Goal: Information Seeking & Learning: Check status

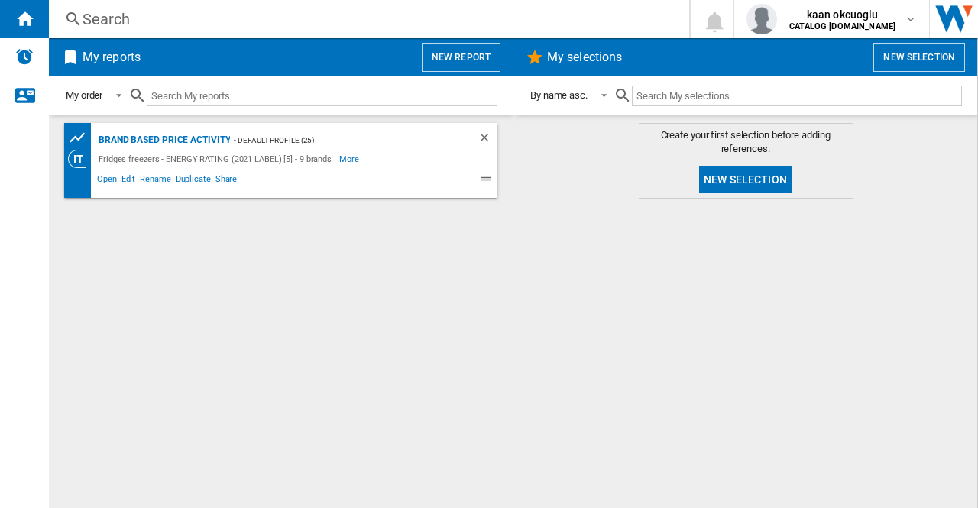
click at [92, 28] on div "Search" at bounding box center [365, 18] width 567 height 21
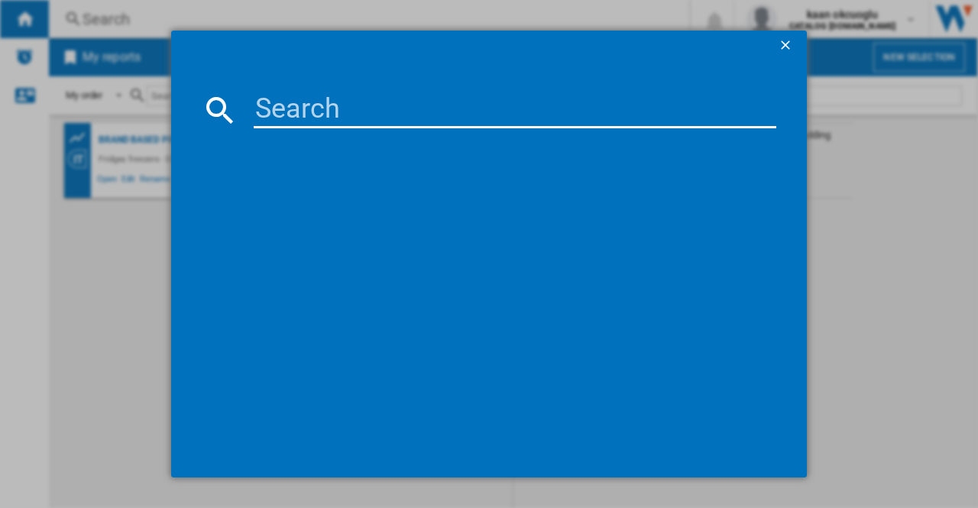
click at [324, 108] on input at bounding box center [515, 110] width 522 height 37
paste input "HP3FC10BS7A0SUK"
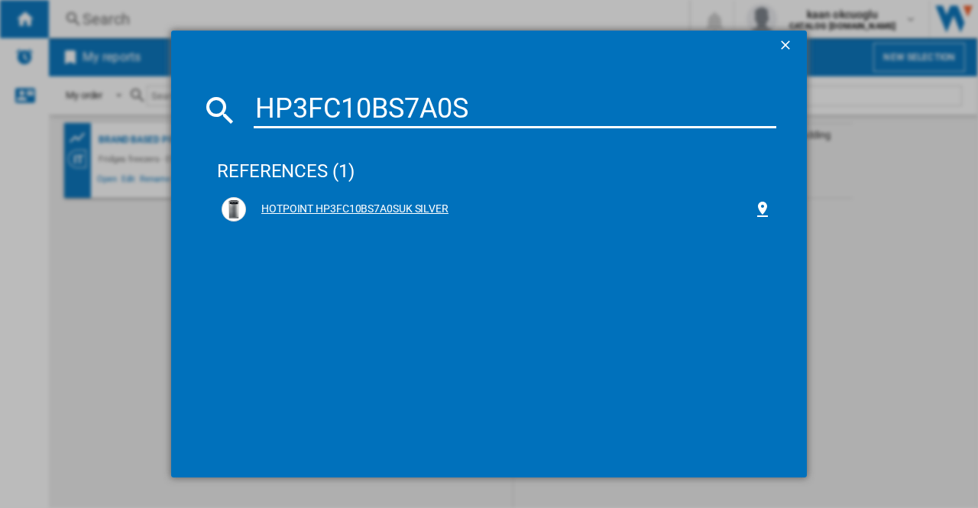
type input "HP3FC10BS7A0S"
click at [393, 202] on div "HOTPOINT HP3FC10BS7A0SUK SILVER" at bounding box center [499, 209] width 507 height 15
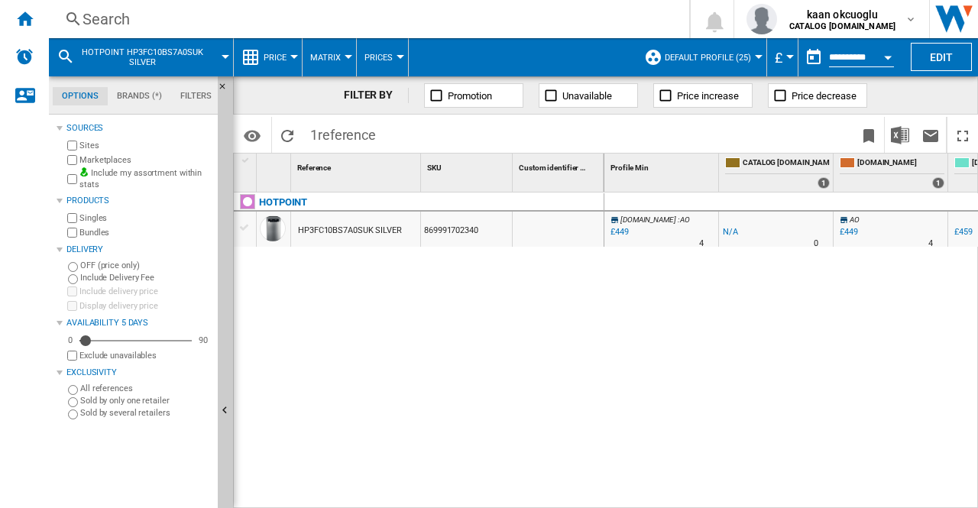
click at [286, 62] on button "Price" at bounding box center [279, 57] width 31 height 38
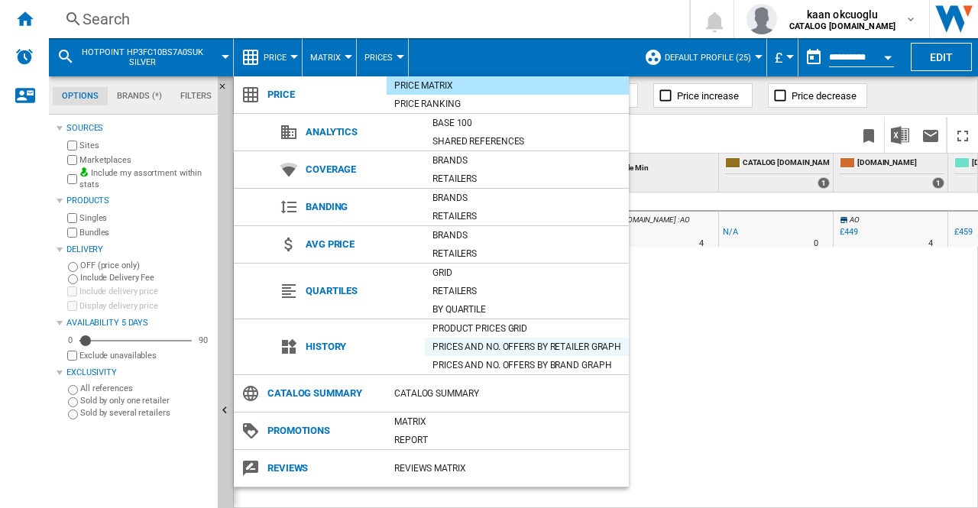
click at [492, 340] on div "Prices and No. offers by retailer graph" at bounding box center [527, 346] width 204 height 15
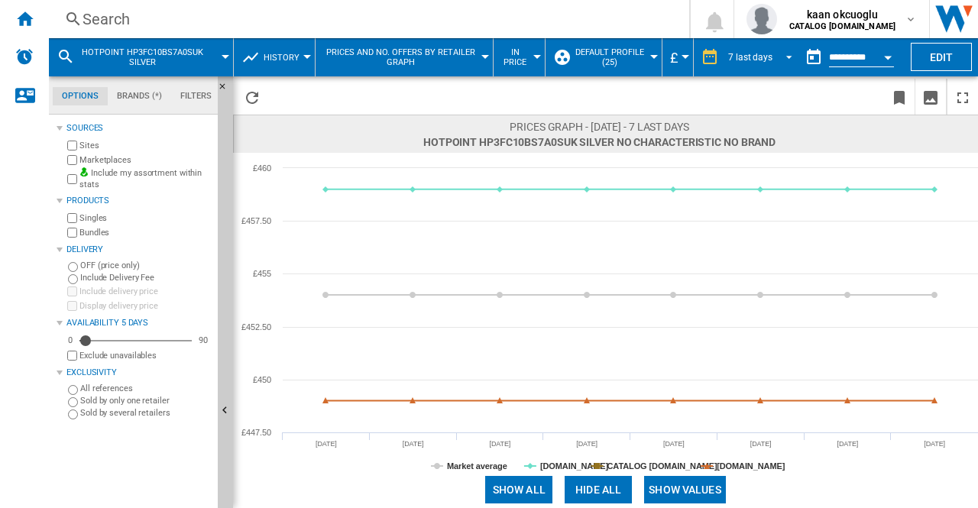
click at [754, 56] on div "7 last days" at bounding box center [750, 57] width 44 height 11
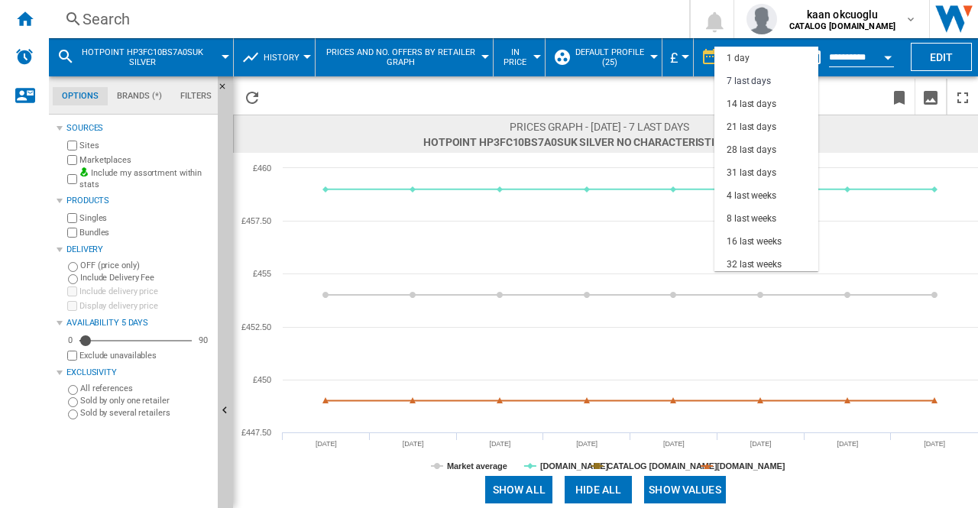
scroll to position [23, 0]
click at [758, 80] on div "14 last days" at bounding box center [751, 81] width 50 height 13
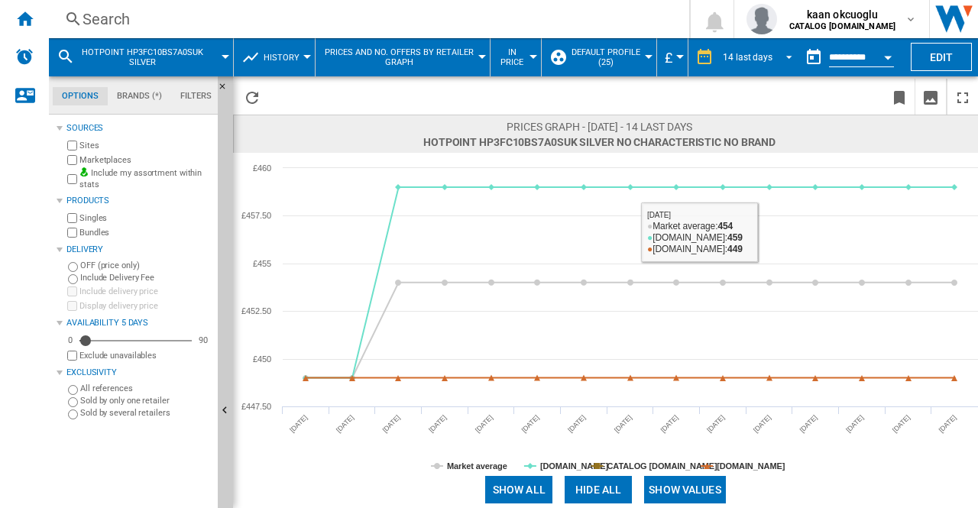
click at [756, 51] on span "14 last days" at bounding box center [748, 57] width 50 height 13
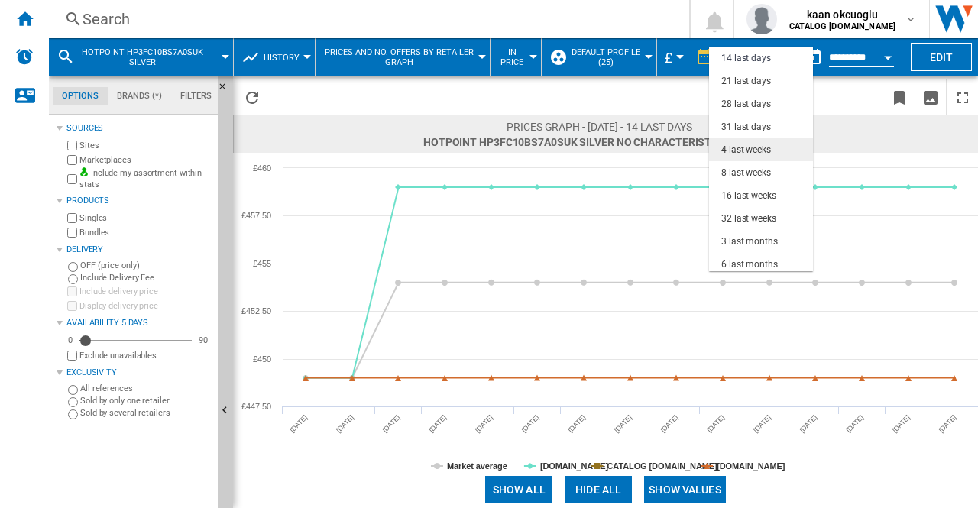
click at [747, 150] on div "4 last weeks" at bounding box center [746, 150] width 50 height 13
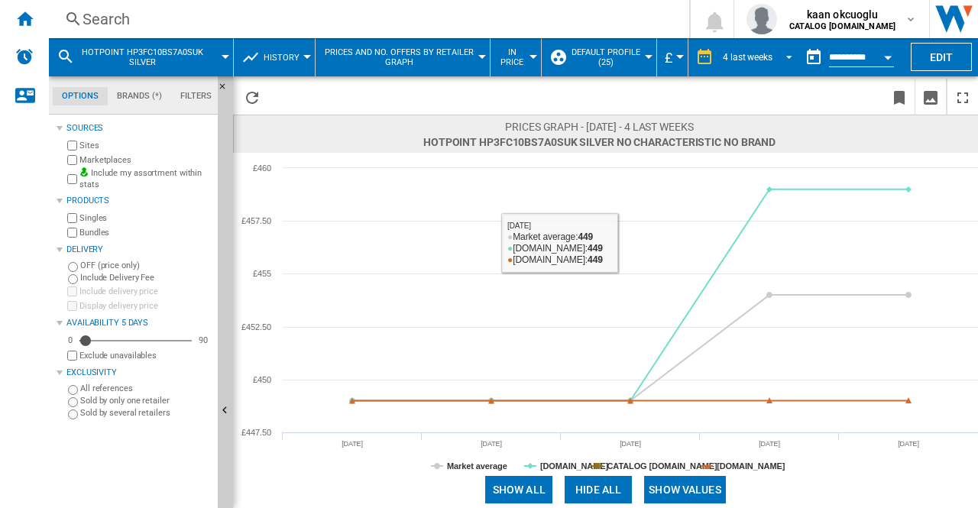
click at [775, 63] on md-select-value "4 last weeks" at bounding box center [759, 57] width 77 height 23
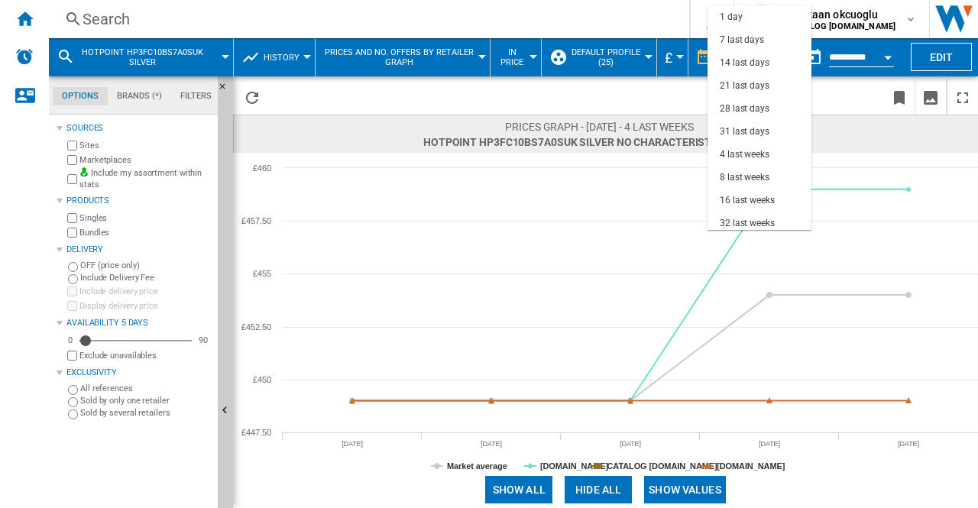
scroll to position [96, 0]
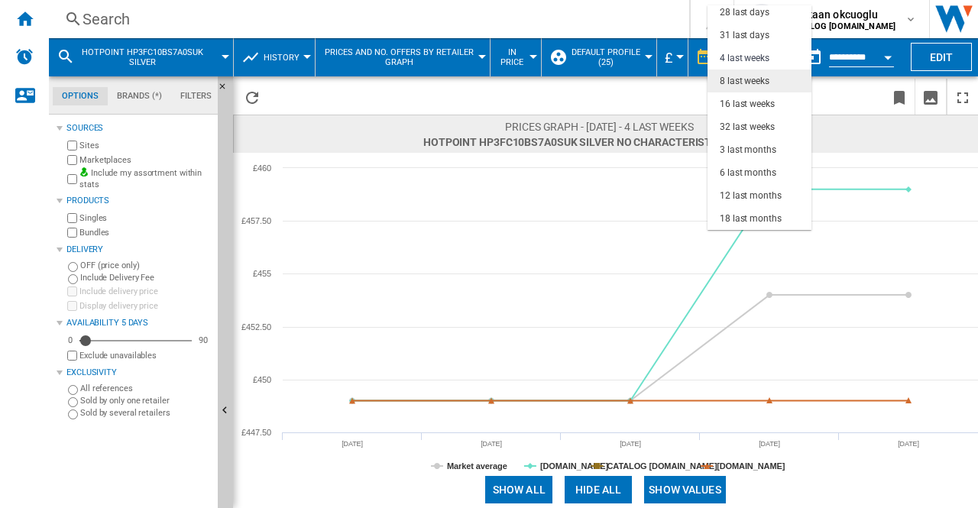
click at [753, 84] on div "8 last weeks" at bounding box center [745, 81] width 50 height 13
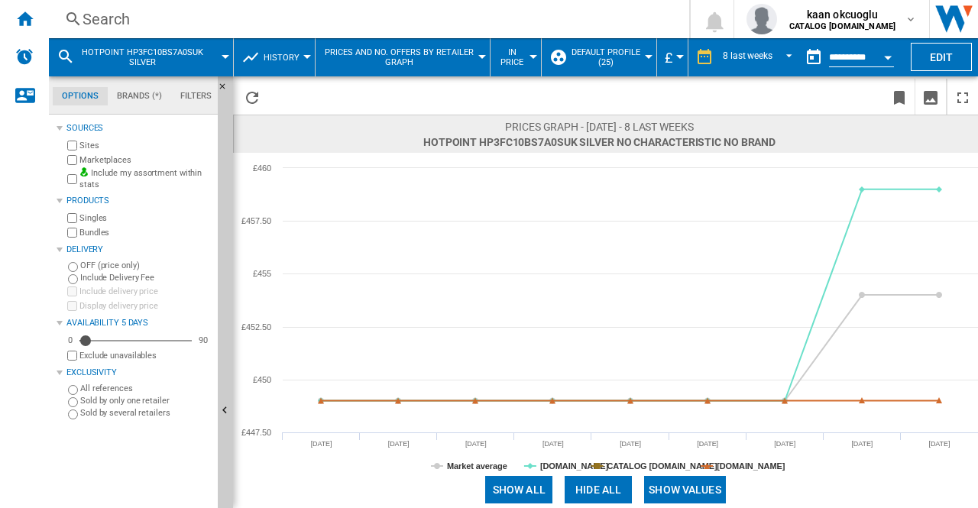
click at [112, 9] on div "Search" at bounding box center [365, 18] width 567 height 21
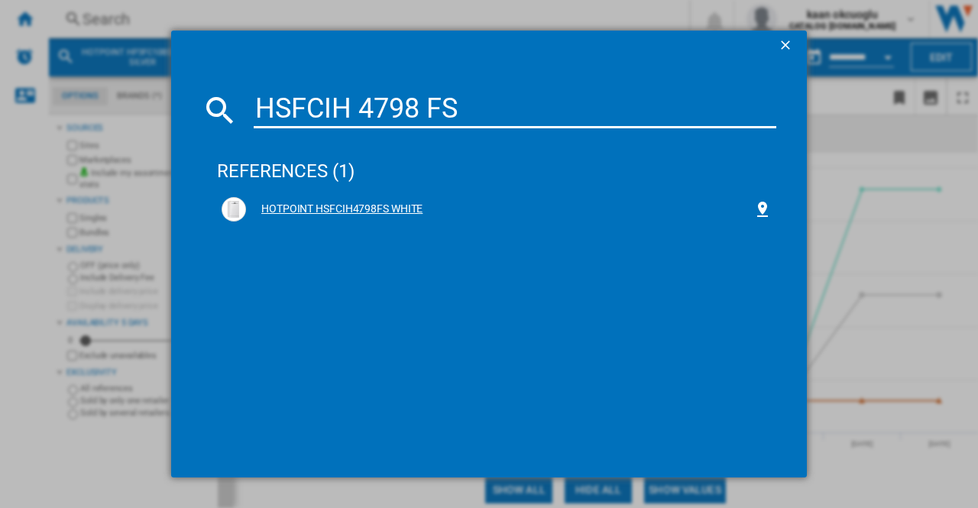
type input "HSFCIH 4798 FS"
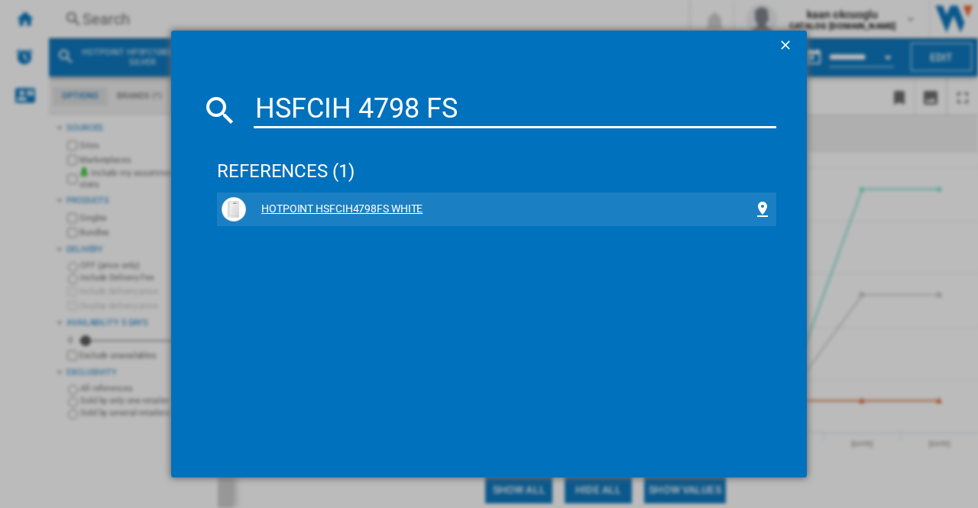
click at [361, 211] on div "HOTPOINT HSFCIH4798FS WHITE" at bounding box center [499, 209] width 507 height 15
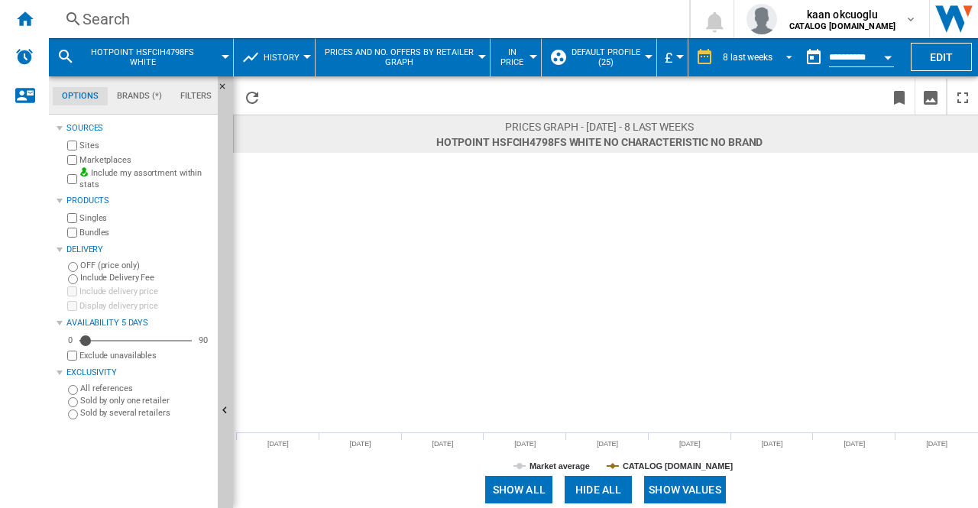
click at [776, 55] on span "REPORTS.WIZARD.STEPS.REPORT.STEPS.REPORT_OPTIONS.PERIOD: 8 last weeks" at bounding box center [784, 56] width 18 height 14
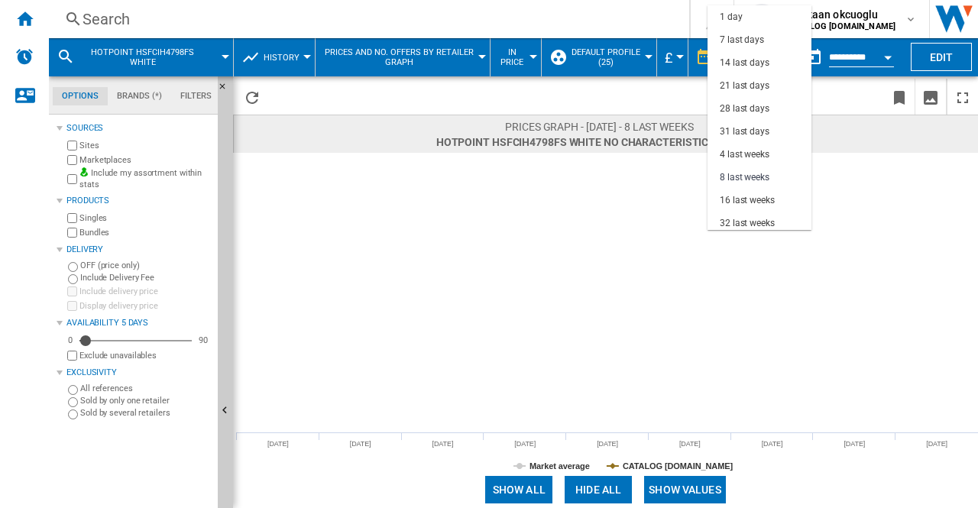
click at [898, 199] on md-backdrop at bounding box center [489, 254] width 978 height 508
